Goal: Communication & Community: Answer question/provide support

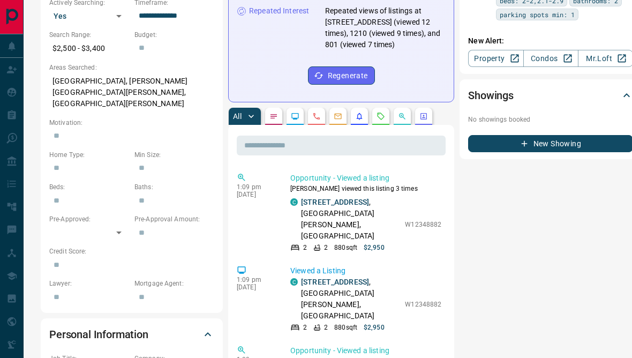
scroll to position [349, 0]
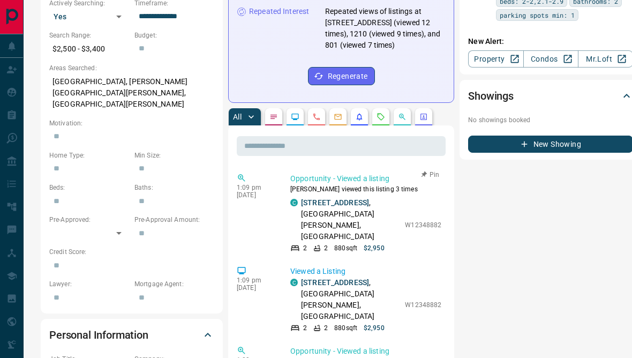
click at [360, 207] on link "[STREET_ADDRESS]" at bounding box center [335, 202] width 68 height 9
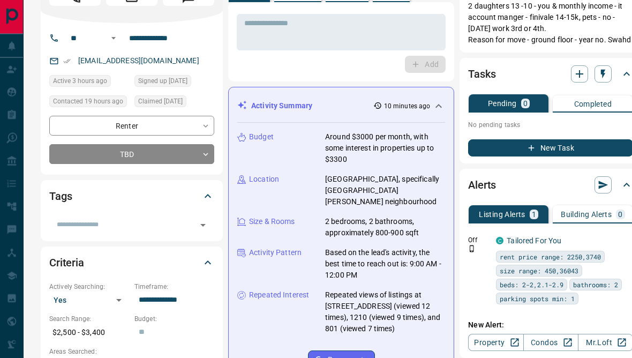
scroll to position [0, 0]
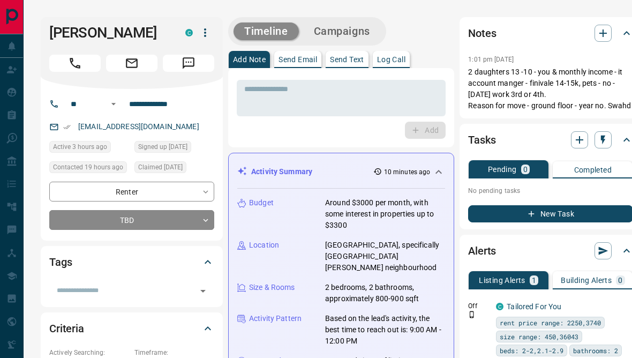
click at [15, 46] on icon at bounding box center [11, 46] width 11 height 11
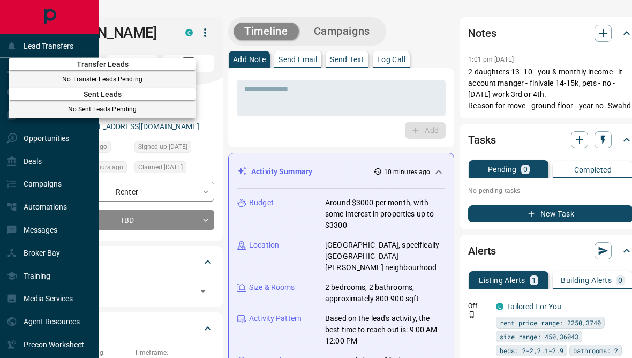
click at [48, 162] on div at bounding box center [316, 179] width 632 height 358
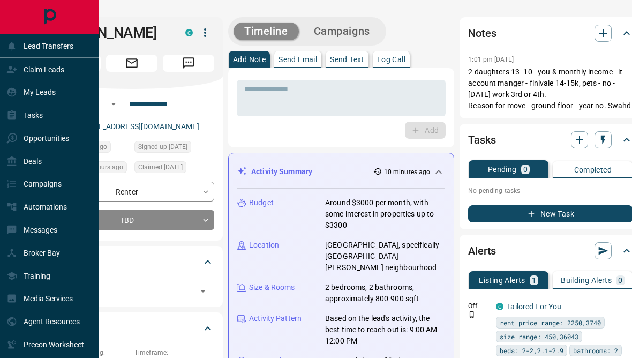
click at [68, 101] on div "My Leads" at bounding box center [49, 92] width 99 height 23
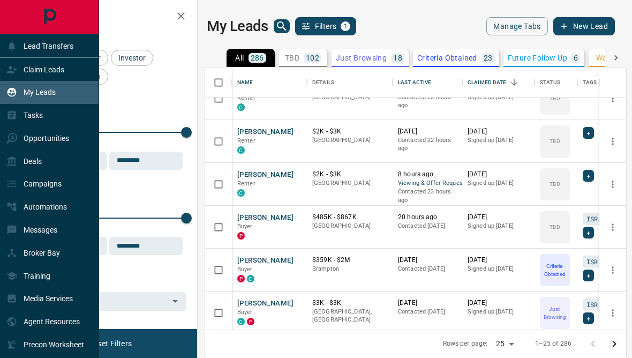
scroll to position [279, 0]
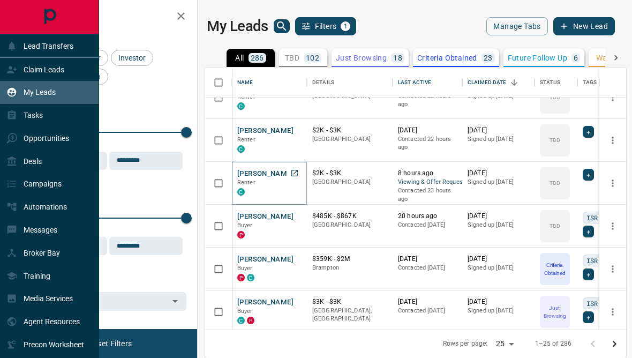
click at [274, 171] on button "[PERSON_NAME]" at bounding box center [265, 174] width 56 height 10
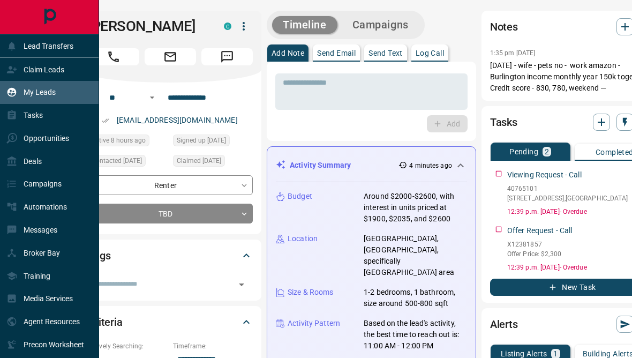
scroll to position [0, 0]
click at [399, 54] on p "Send Text" at bounding box center [386, 53] width 34 height 8
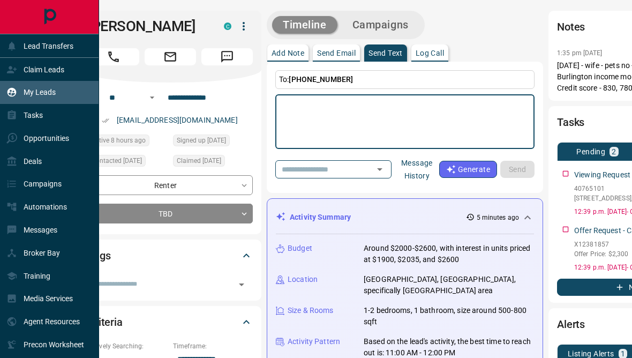
click at [384, 120] on textarea at bounding box center [405, 122] width 244 height 46
type textarea "*"
click at [38, 234] on p "Messages" at bounding box center [41, 230] width 34 height 9
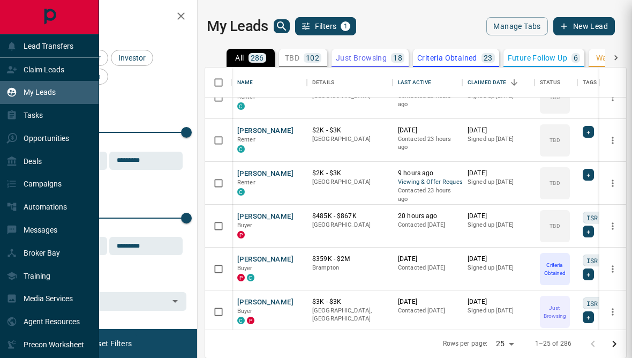
click at [35, 234] on p "Messages" at bounding box center [41, 230] width 34 height 9
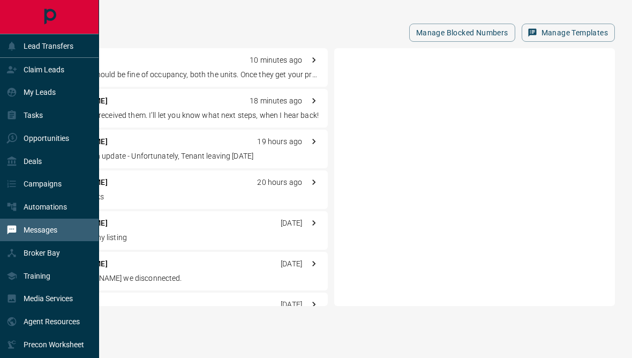
click at [122, 14] on div "Manage Blocked Numbers Manage Templates J Khaira 10 minutes ago Hello, [DATE] s…" at bounding box center [328, 161] width 609 height 323
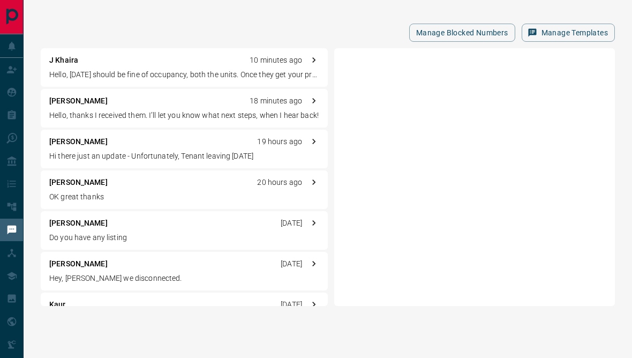
click at [57, 233] on p "Do you have any listing" at bounding box center [184, 237] width 270 height 11
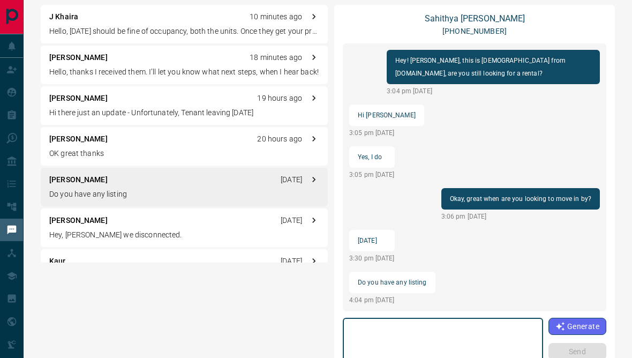
scroll to position [43, 0]
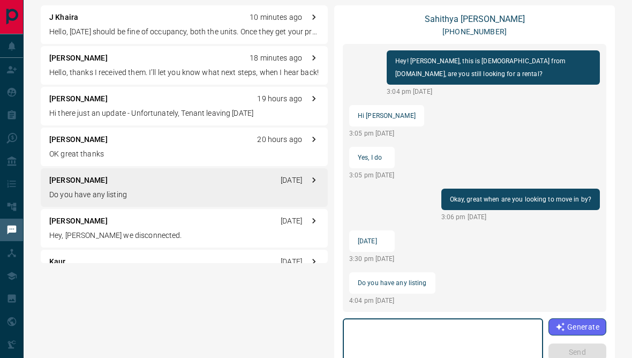
click at [388, 323] on textarea at bounding box center [442, 346] width 185 height 46
type textarea "**********"
click at [592, 354] on button "Send" at bounding box center [578, 351] width 58 height 17
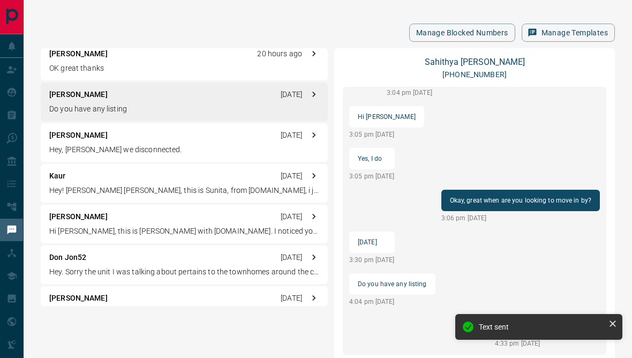
scroll to position [133, 0]
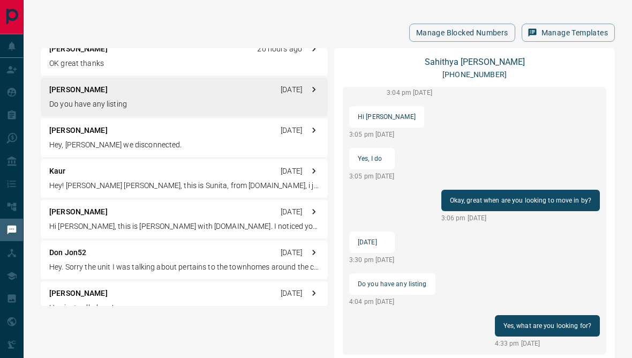
click at [63, 130] on p "[PERSON_NAME]" at bounding box center [78, 130] width 58 height 11
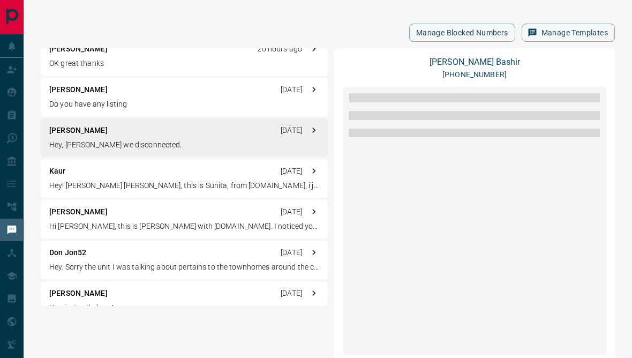
scroll to position [0, 0]
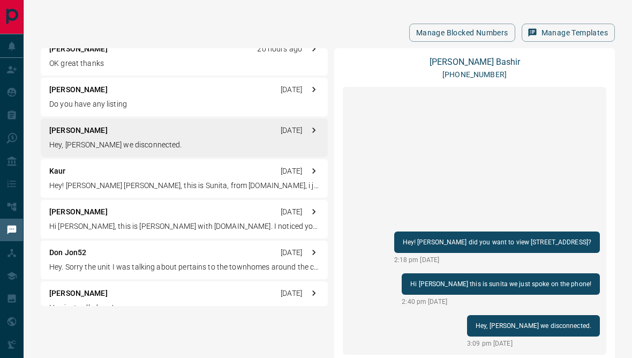
click at [469, 62] on link "[PERSON_NAME]" at bounding box center [475, 62] width 91 height 10
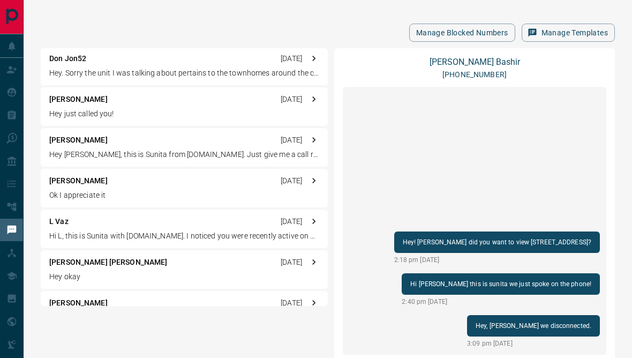
scroll to position [327, 0]
click at [199, 185] on div "[PERSON_NAME] [DATE]" at bounding box center [184, 181] width 270 height 11
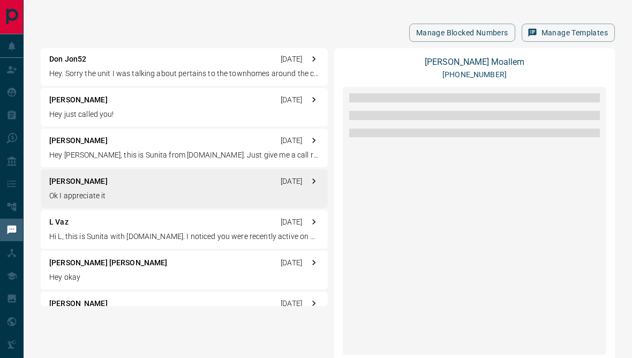
scroll to position [1274, 0]
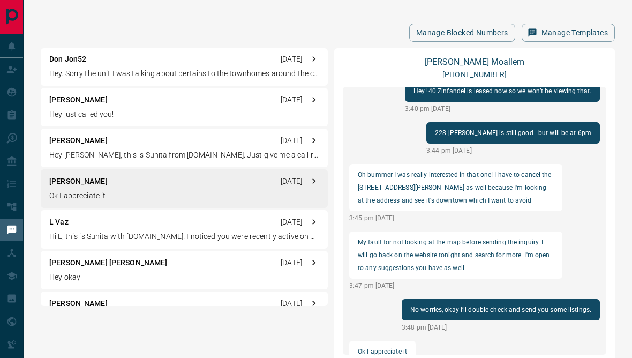
click at [480, 63] on link "[PERSON_NAME]" at bounding box center [475, 62] width 100 height 10
